Goal: Task Accomplishment & Management: Use online tool/utility

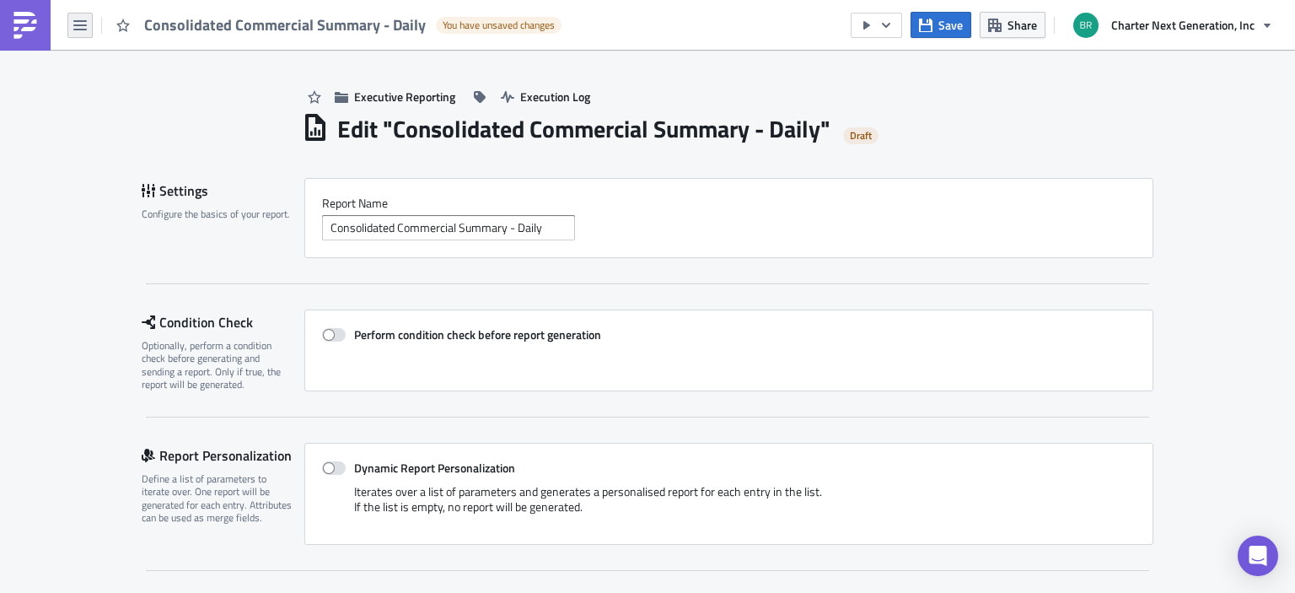
click at [68, 30] on button "button" at bounding box center [79, 25] width 25 height 25
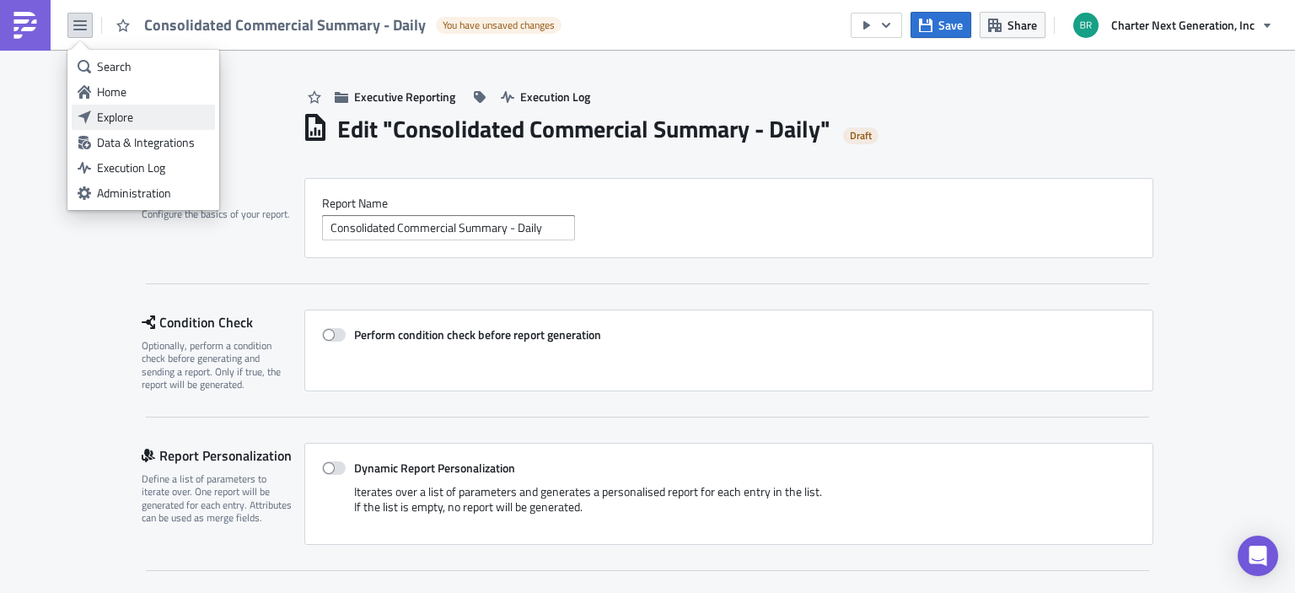
click at [115, 114] on div "Explore" at bounding box center [153, 117] width 112 height 17
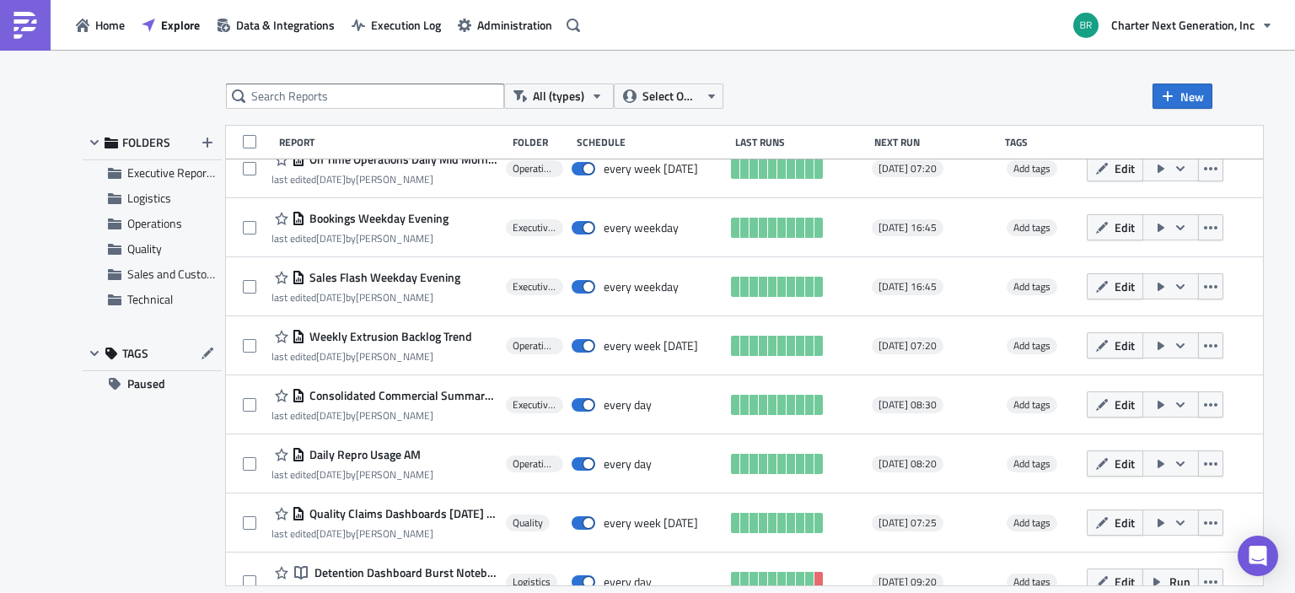
scroll to position [872, 0]
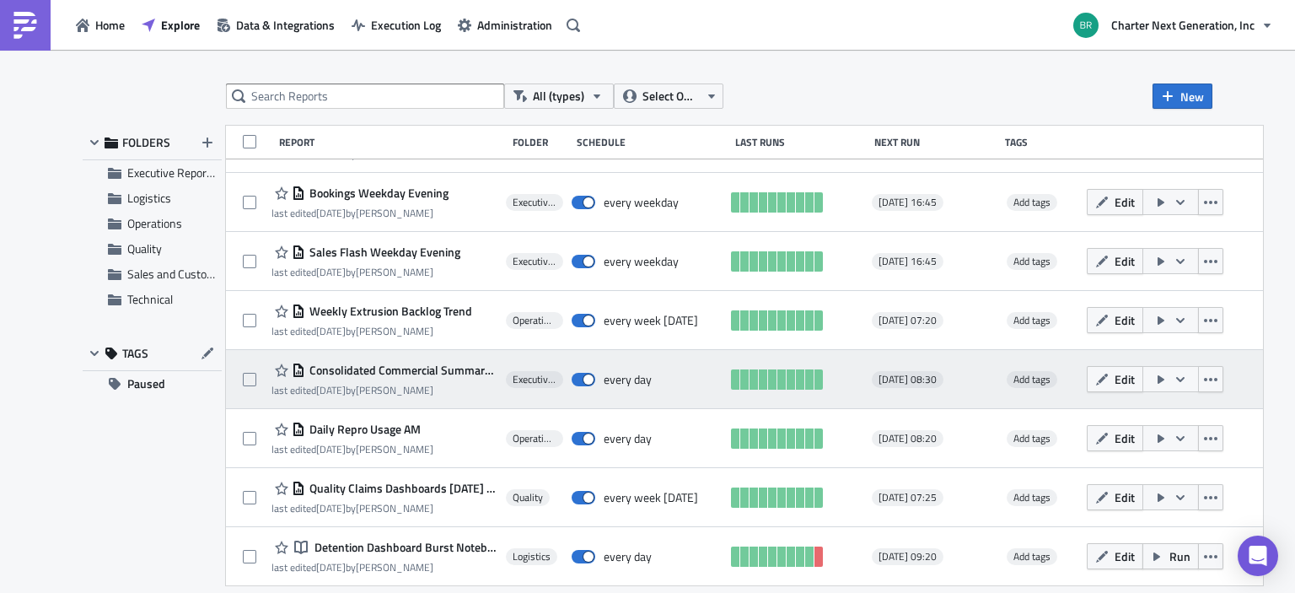
click at [1187, 382] on icon "button" at bounding box center [1179, 379] width 13 height 13
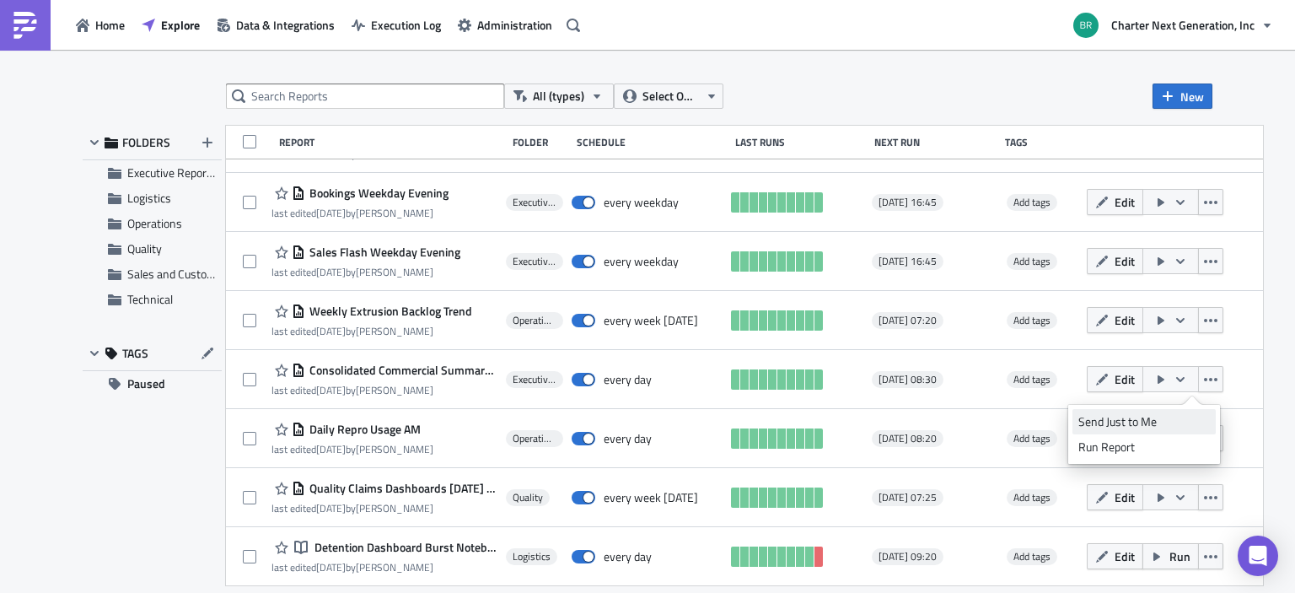
click at [1157, 417] on div "Send Just to Me" at bounding box center [1143, 421] width 131 height 17
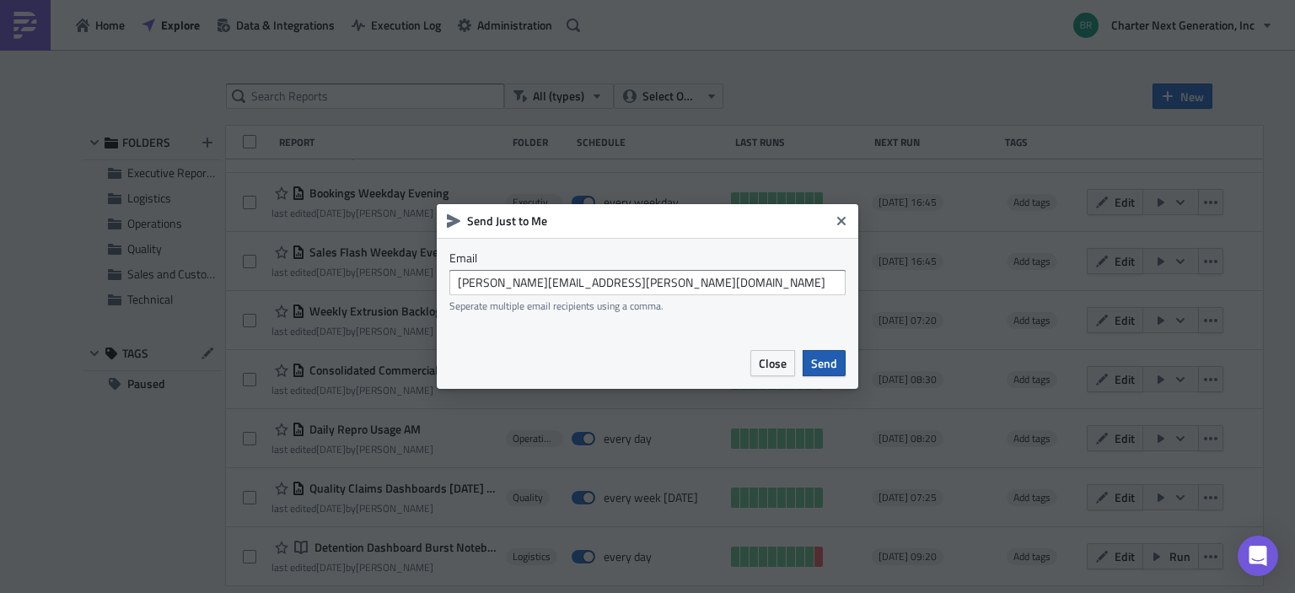
click at [842, 364] on button "Send" at bounding box center [823, 363] width 43 height 26
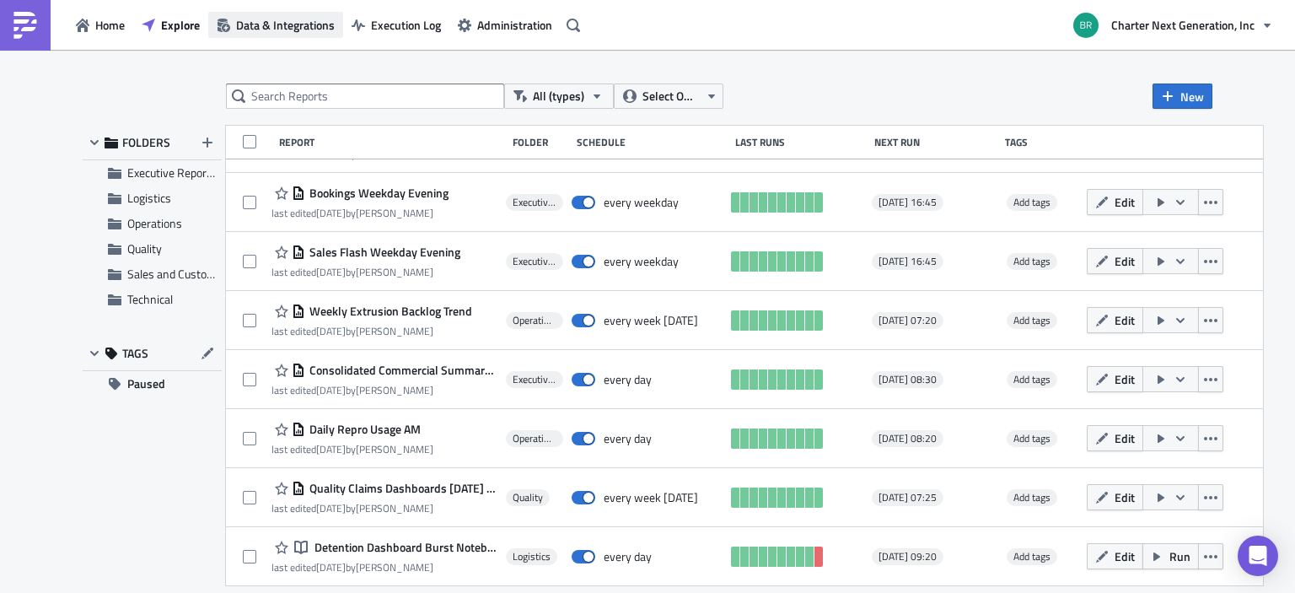
click at [316, 19] on span "Data & Integrations" at bounding box center [285, 25] width 99 height 18
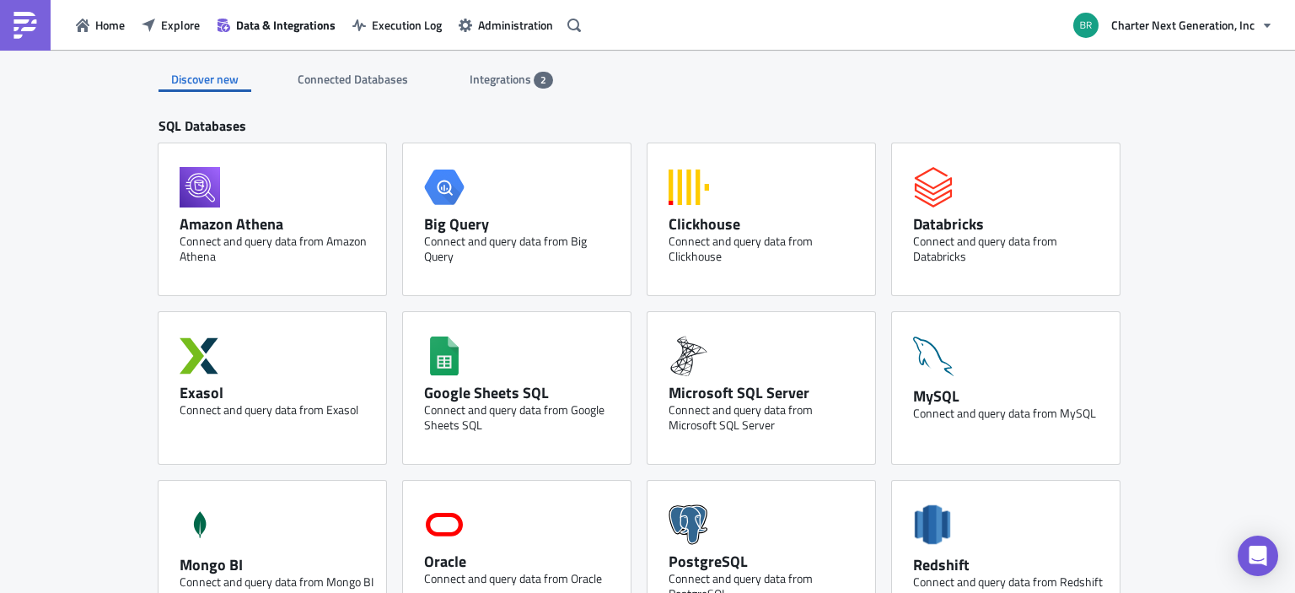
click at [540, 80] on span "2" at bounding box center [543, 79] width 6 height 13
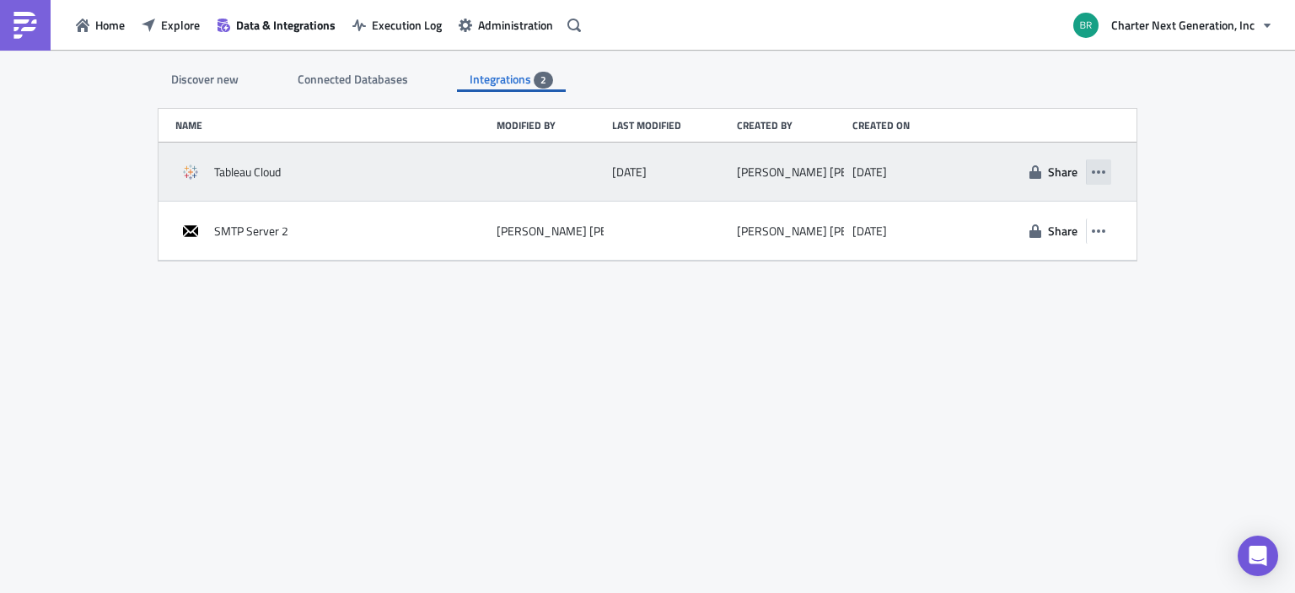
click at [1104, 175] on icon "button" at bounding box center [1098, 171] width 13 height 13
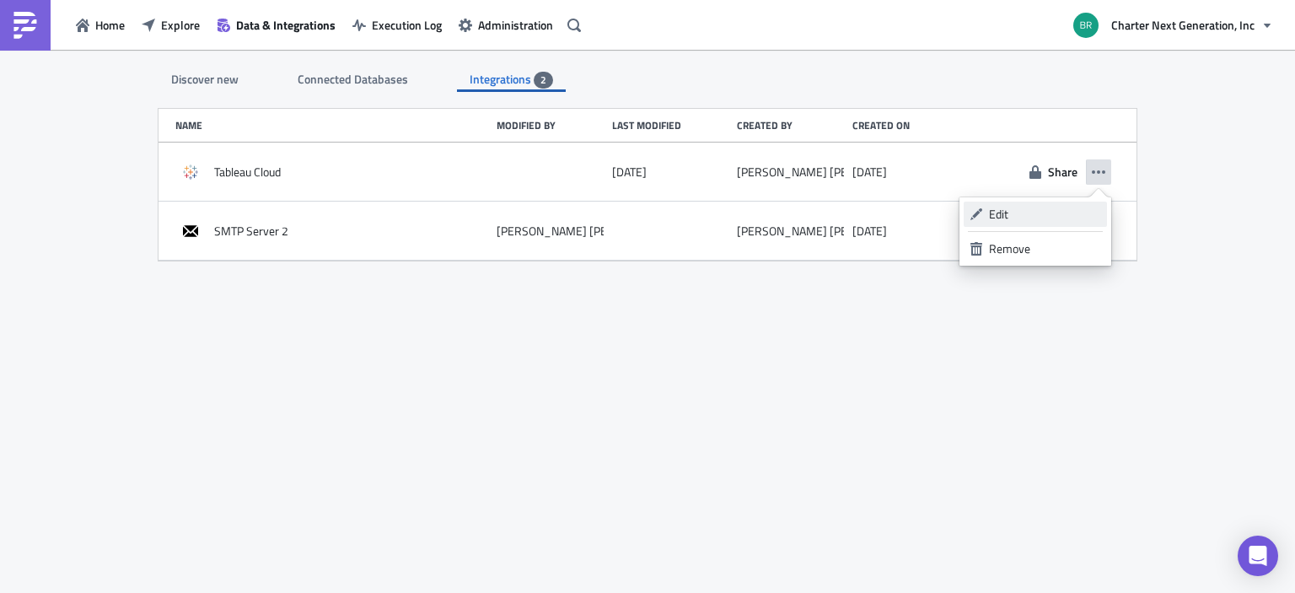
click at [1056, 212] on div "Edit" at bounding box center [1045, 214] width 112 height 17
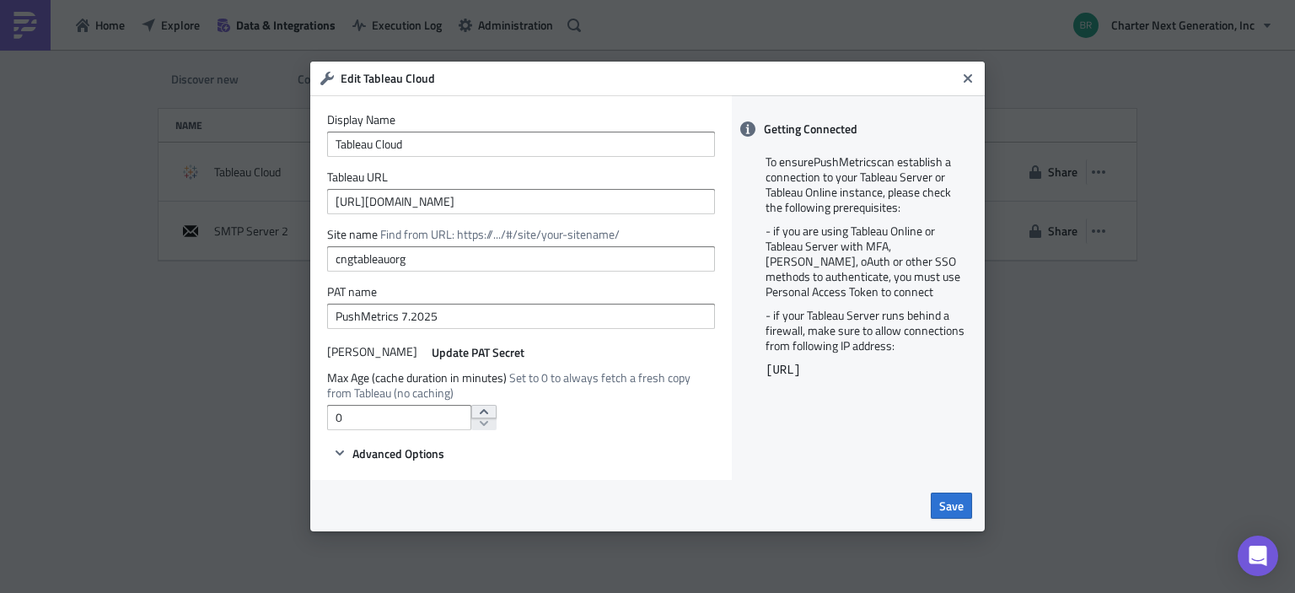
type input "1"
click at [480, 411] on icon "increment" at bounding box center [484, 411] width 8 height 5
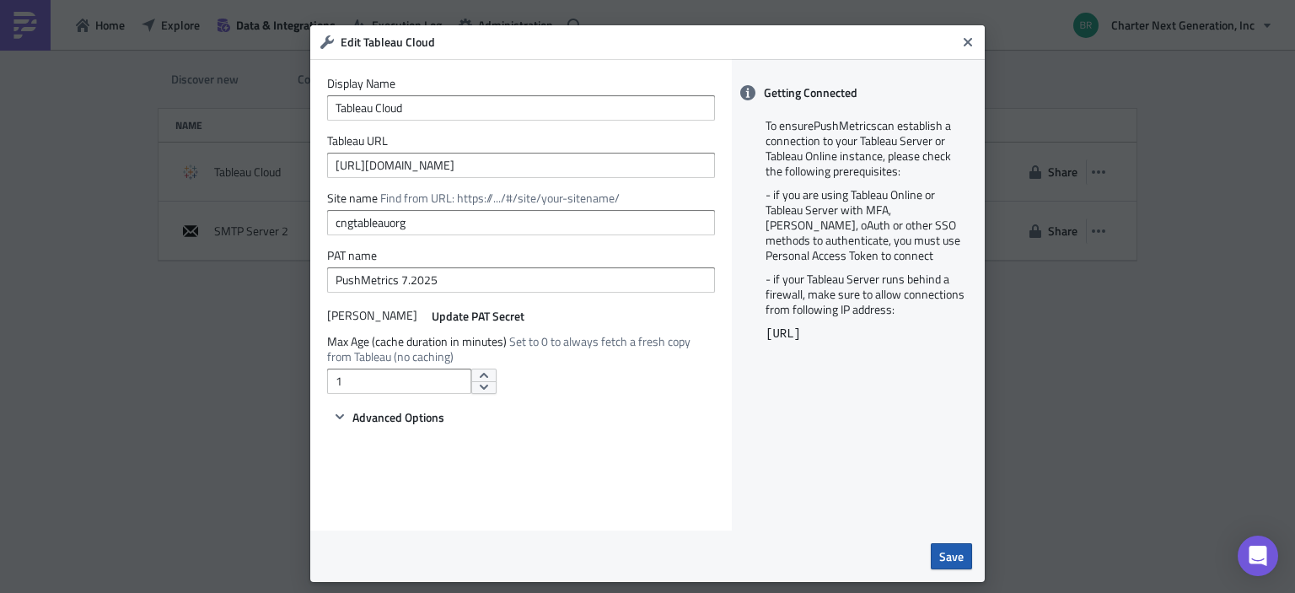
click at [939, 556] on span "Save" at bounding box center [951, 556] width 24 height 18
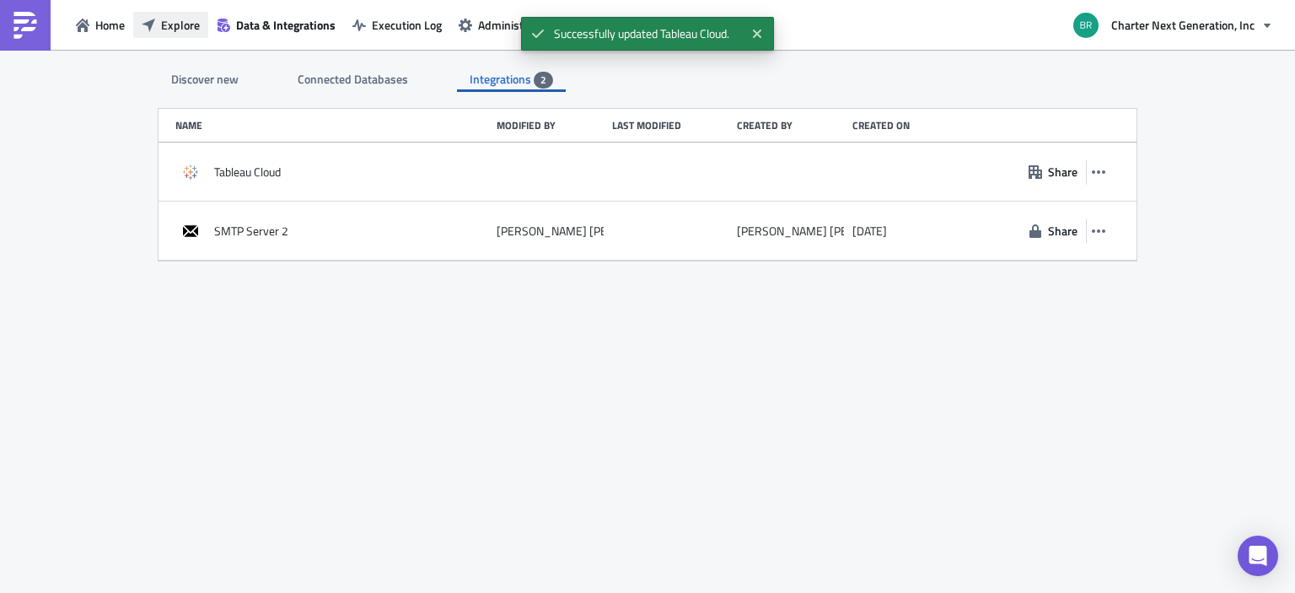
click at [174, 17] on span "Explore" at bounding box center [180, 25] width 39 height 18
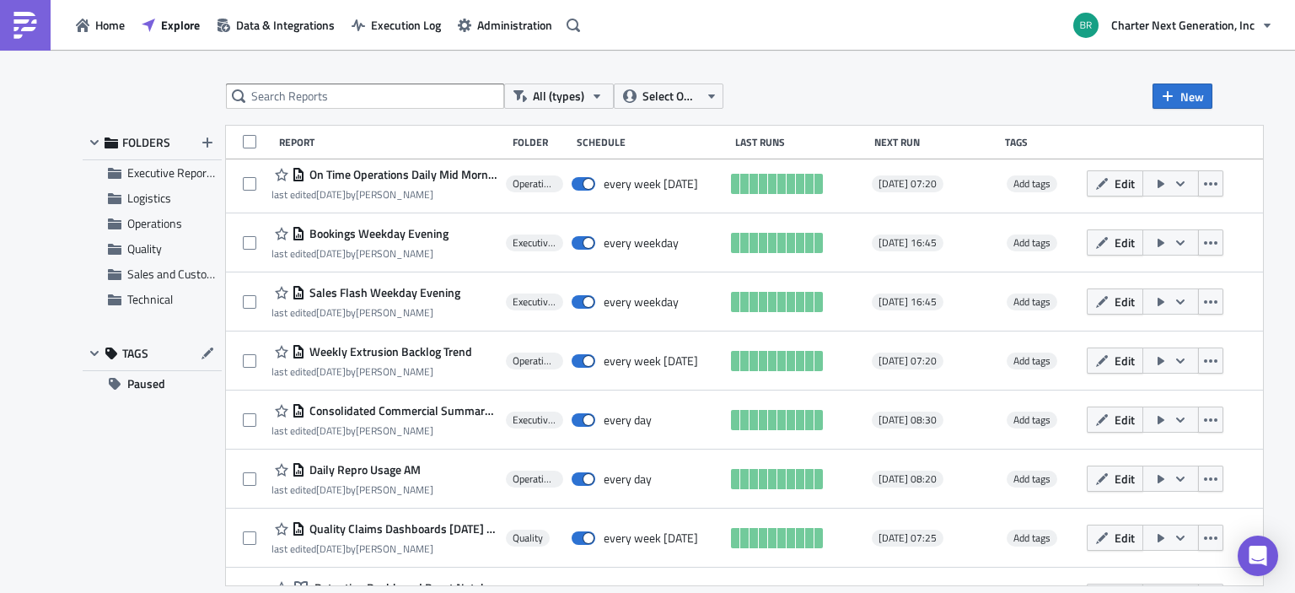
scroll to position [872, 0]
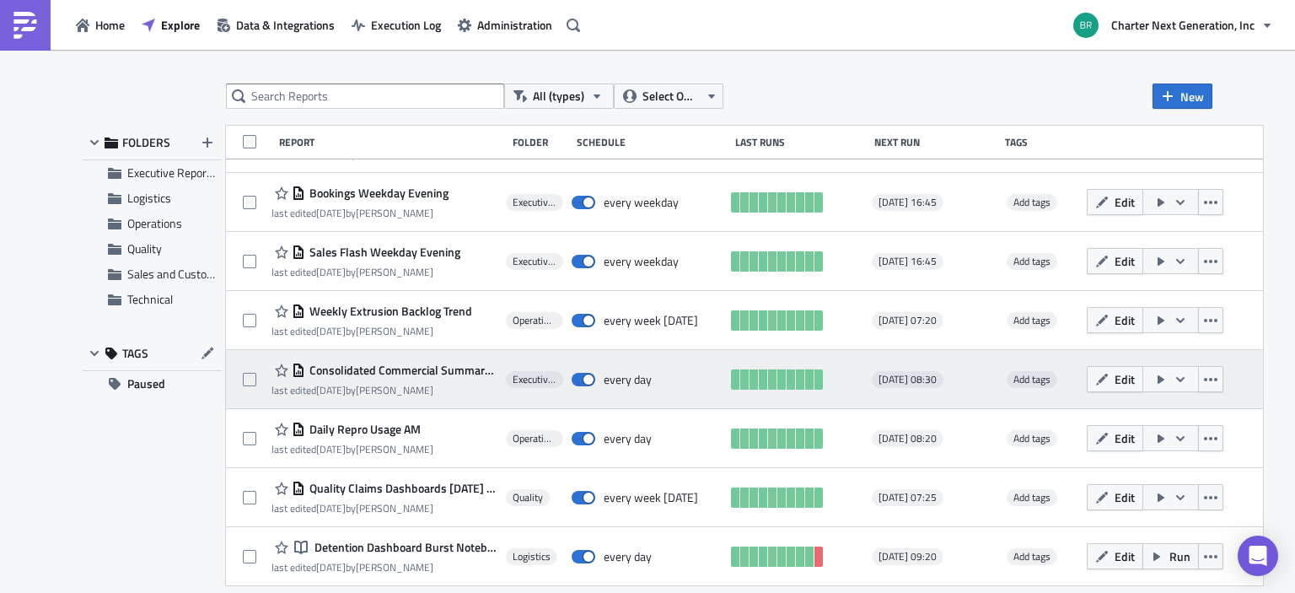
click at [1167, 379] on icon "button" at bounding box center [1160, 379] width 13 height 13
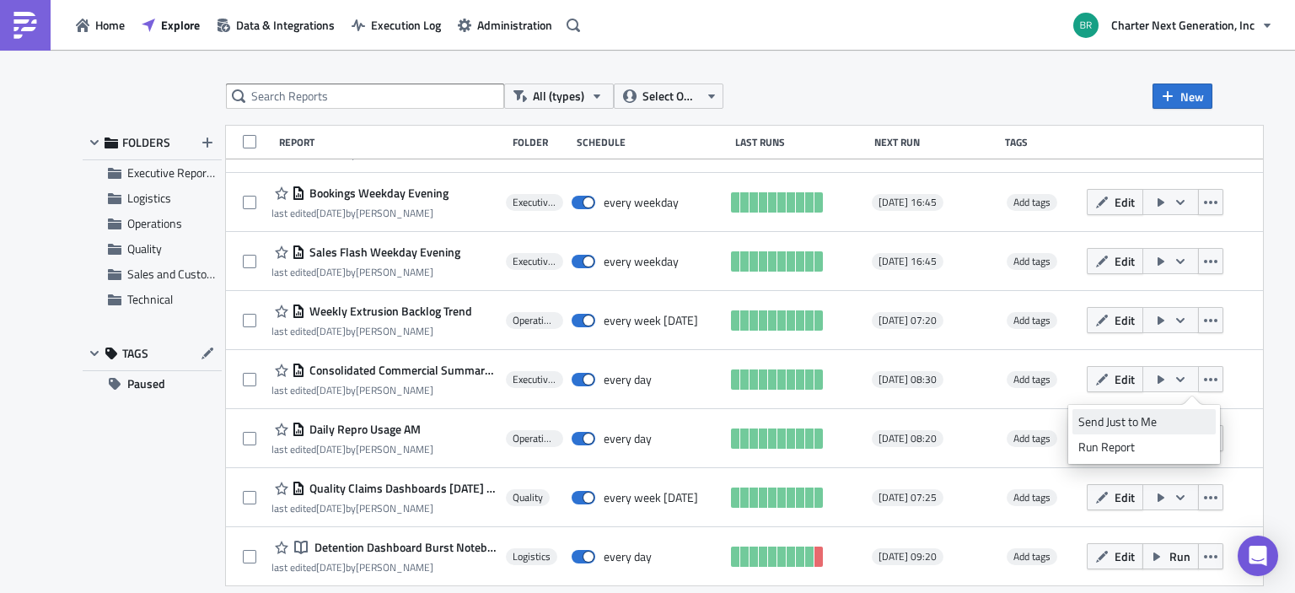
click at [1156, 421] on div "Send Just to Me" at bounding box center [1143, 421] width 131 height 17
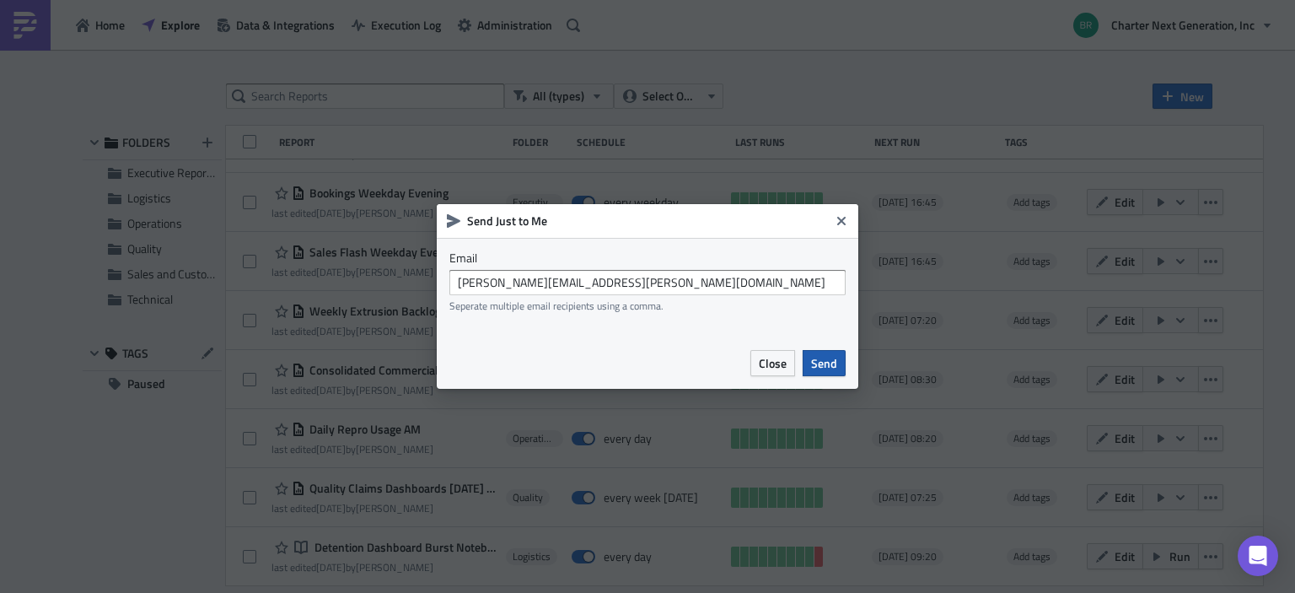
click at [814, 363] on span "Send" at bounding box center [824, 363] width 26 height 18
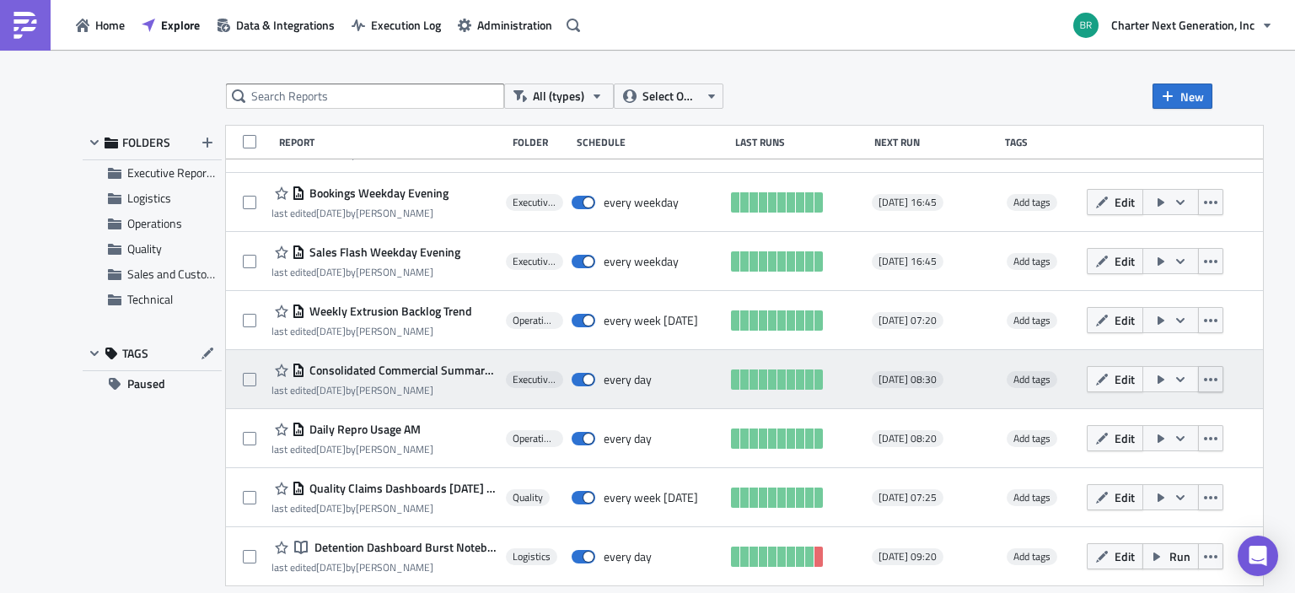
click at [1217, 378] on icon "button" at bounding box center [1210, 379] width 13 height 3
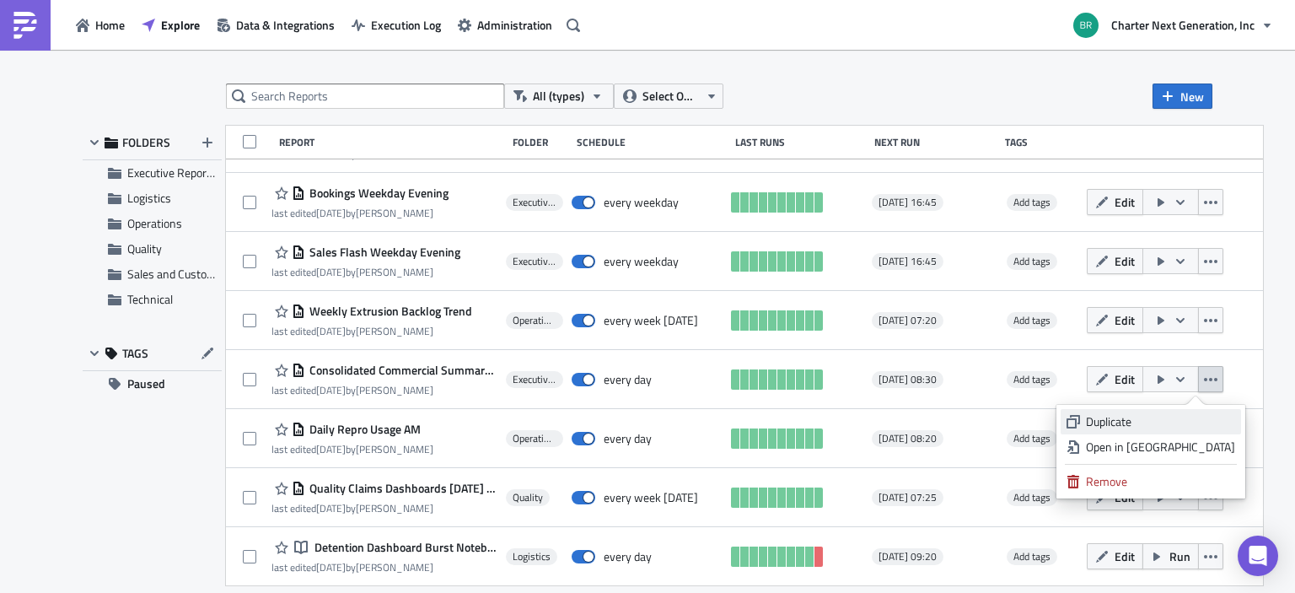
click at [1203, 409] on link "Duplicate" at bounding box center [1150, 421] width 180 height 25
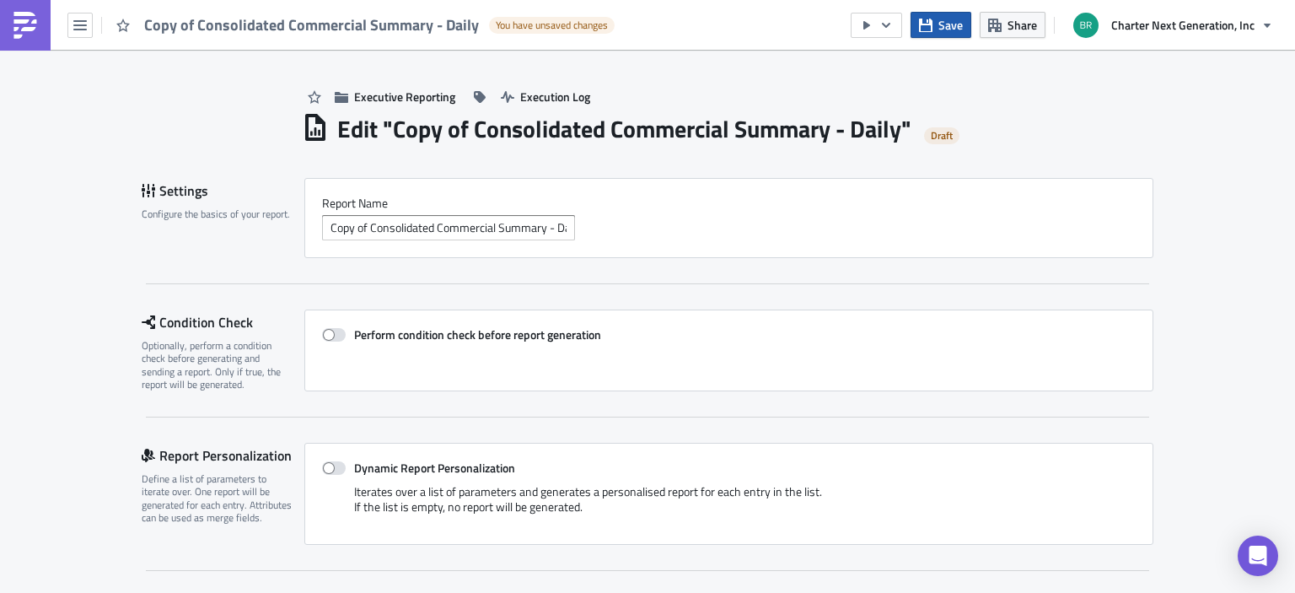
click at [939, 24] on span "Save" at bounding box center [950, 25] width 24 height 18
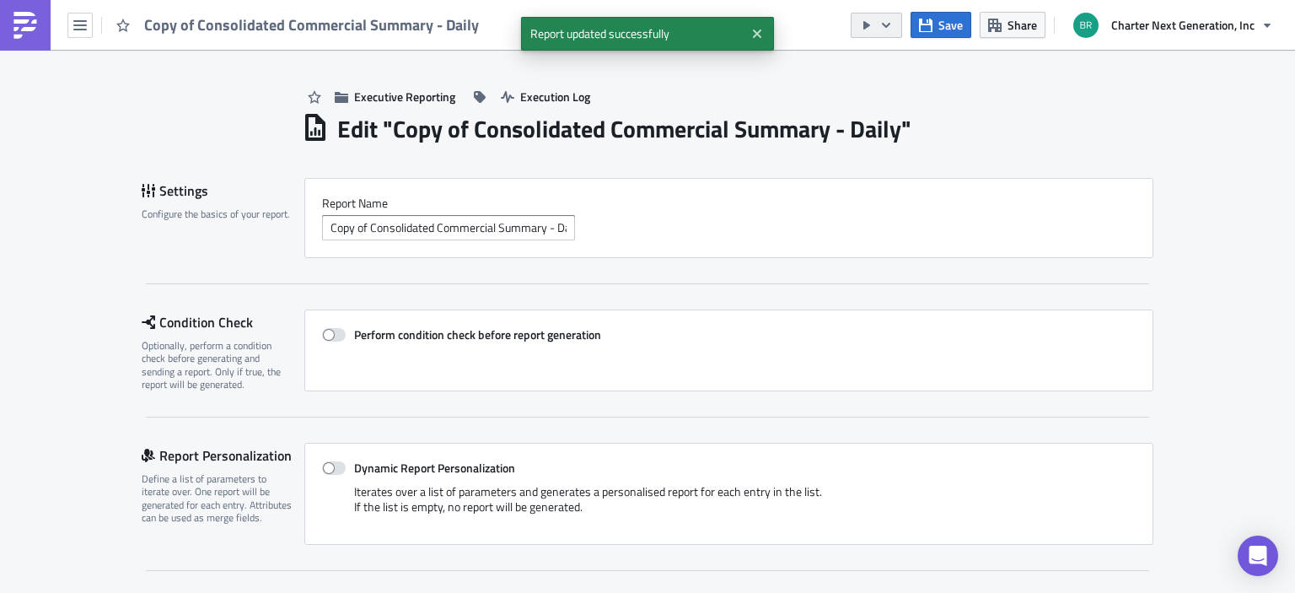
click at [893, 25] on icon "button" at bounding box center [885, 25] width 13 height 13
click at [903, 65] on div "Send Just to Me" at bounding box center [927, 66] width 131 height 17
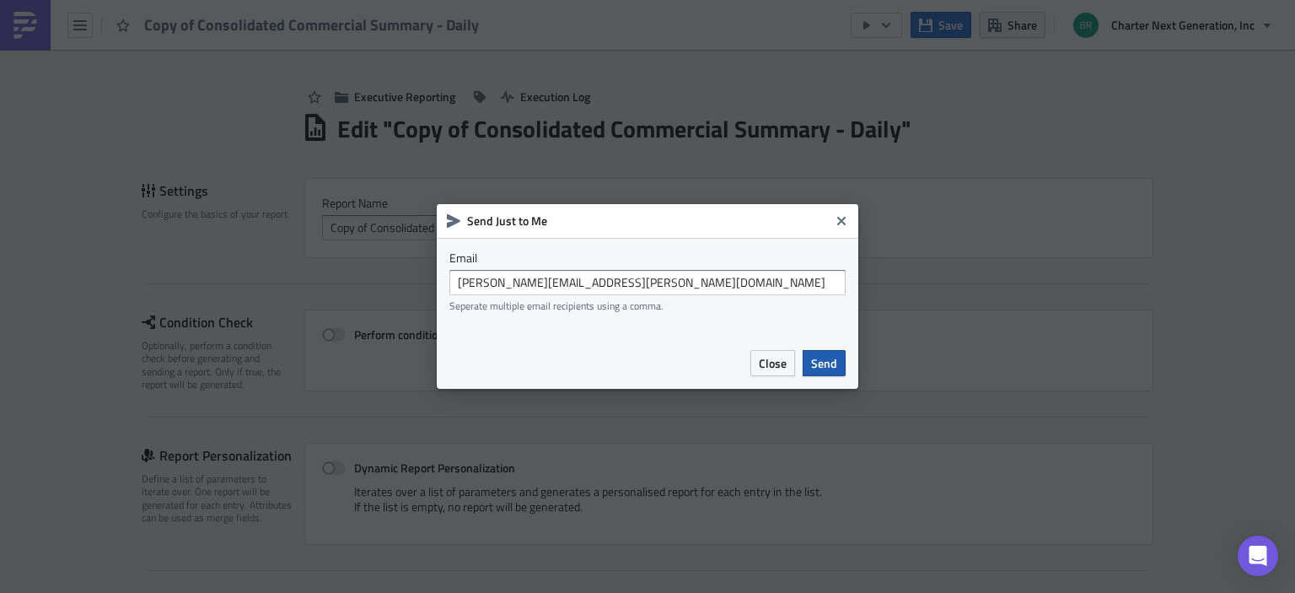
click at [836, 367] on span "Send" at bounding box center [824, 363] width 26 height 18
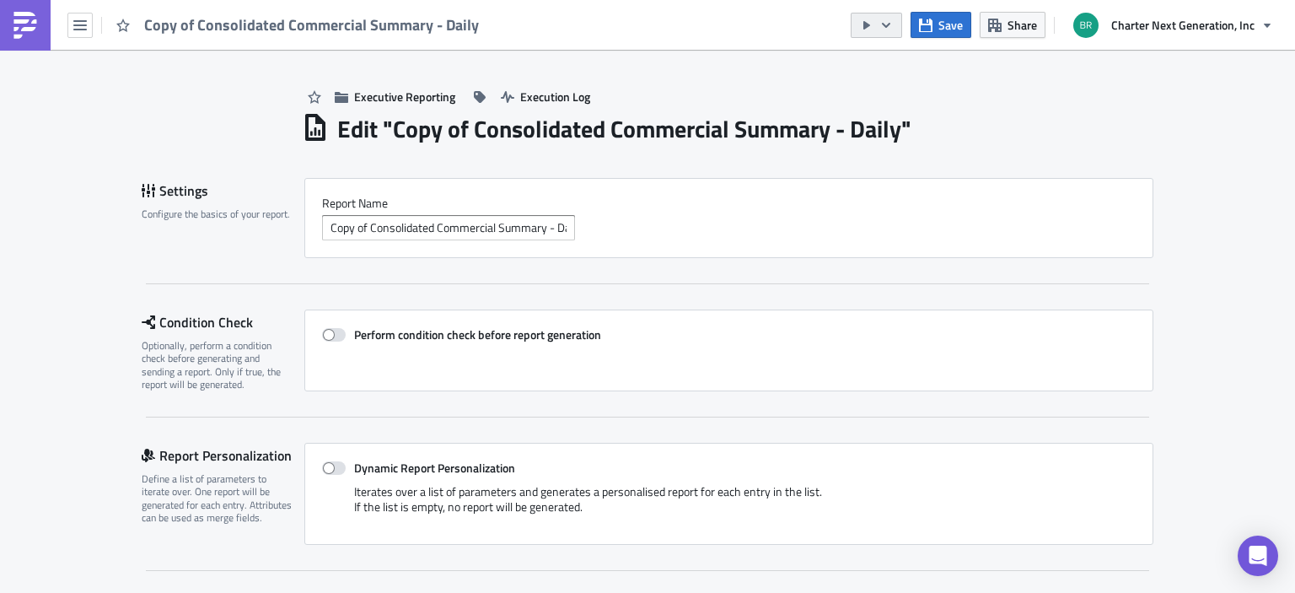
click at [883, 24] on icon "button" at bounding box center [885, 25] width 13 height 13
click at [888, 89] on div "Run Report" at bounding box center [927, 91] width 131 height 17
